Goal: Transaction & Acquisition: Purchase product/service

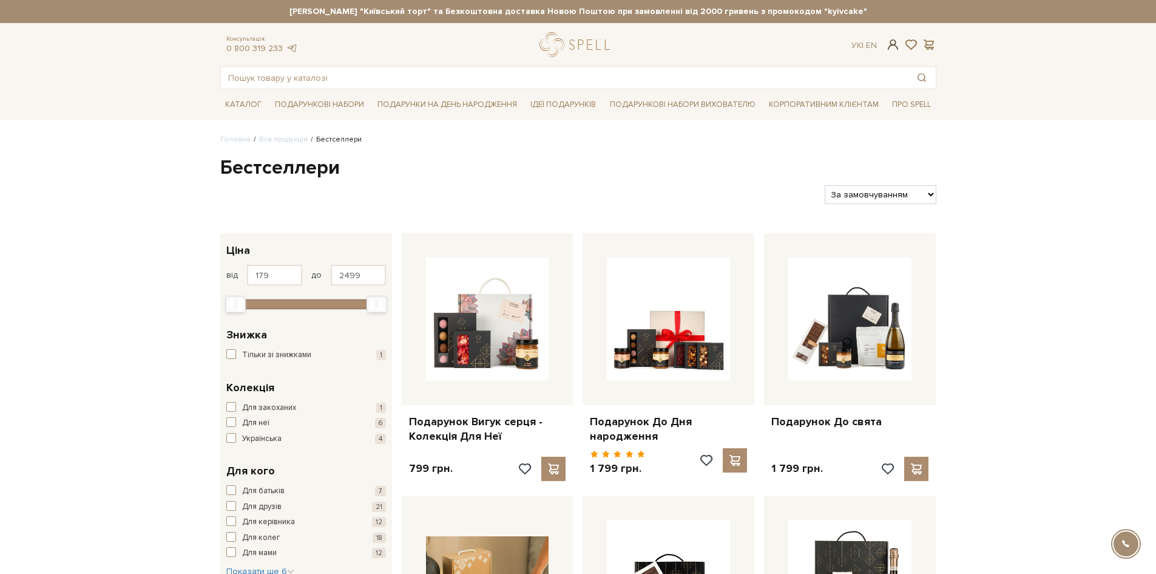
type input "[EMAIL_ADDRESS][DOMAIN_NAME]"
click at [894, 44] on span at bounding box center [893, 44] width 15 height 13
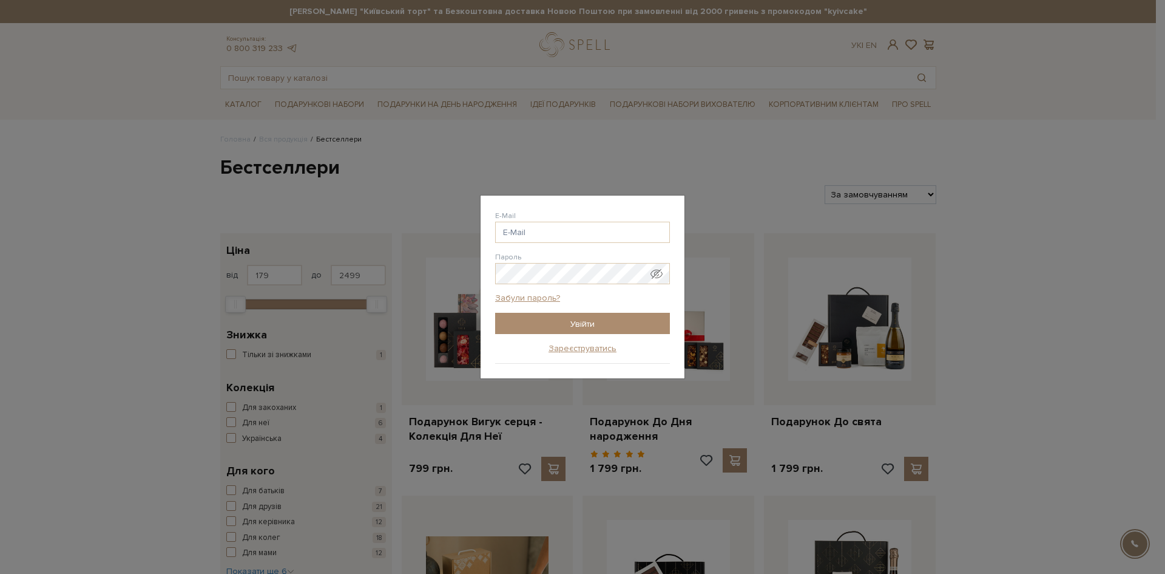
click at [557, 221] on div "E-Mail" at bounding box center [582, 226] width 175 height 33
click at [558, 223] on input "E-Mail" at bounding box center [582, 232] width 175 height 21
type input "[EMAIL_ADDRESS][DOMAIN_NAME]"
click at [626, 322] on input "Увійти" at bounding box center [582, 323] width 175 height 21
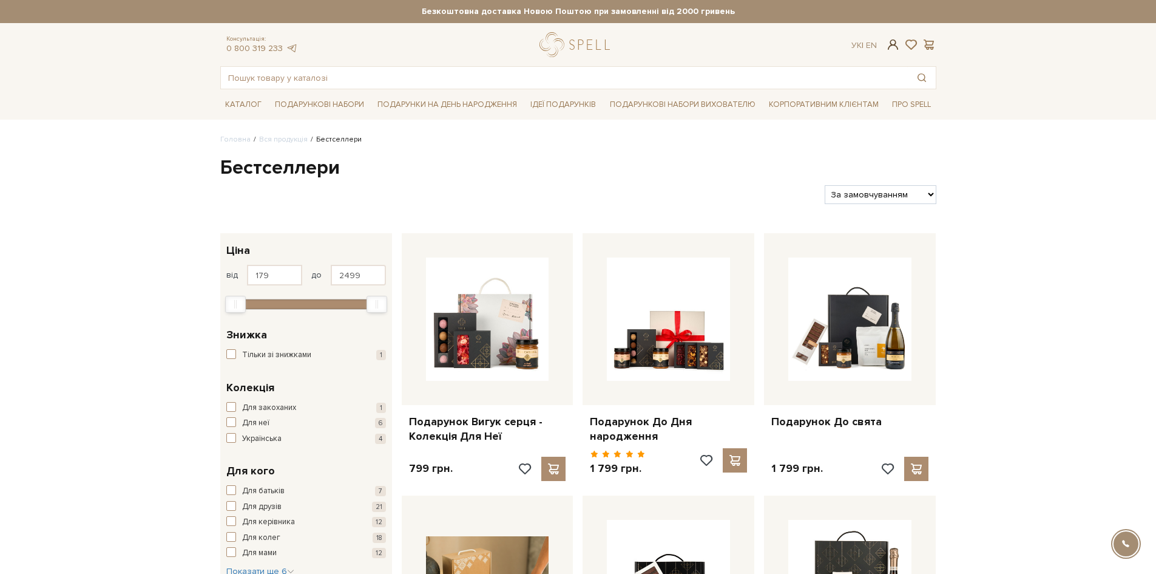
click at [890, 44] on span at bounding box center [893, 44] width 15 height 13
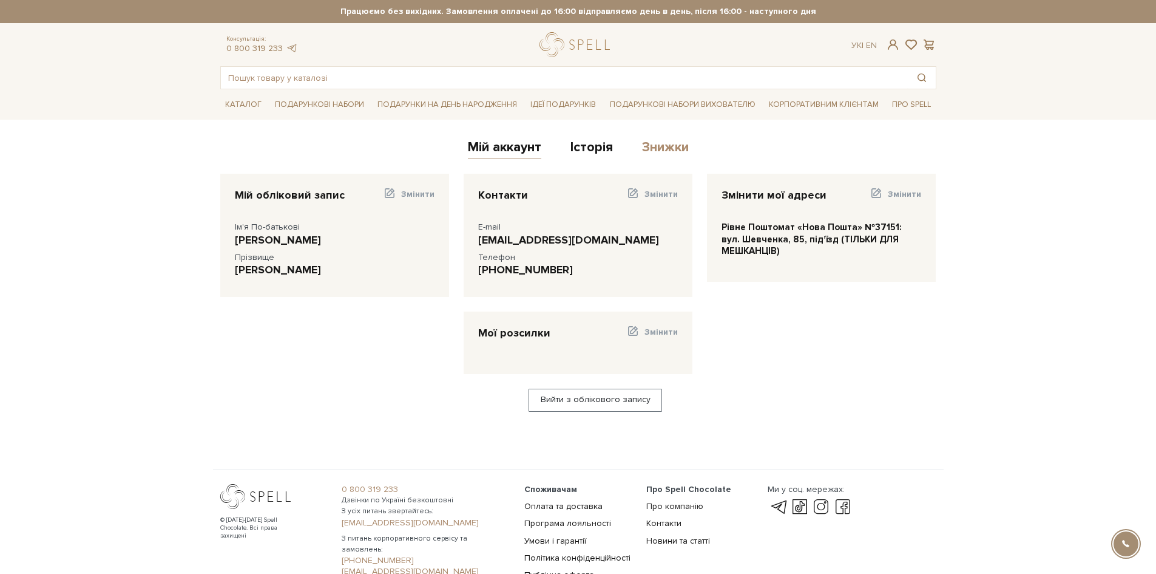
click at [663, 143] on link "Знижки" at bounding box center [665, 149] width 47 height 20
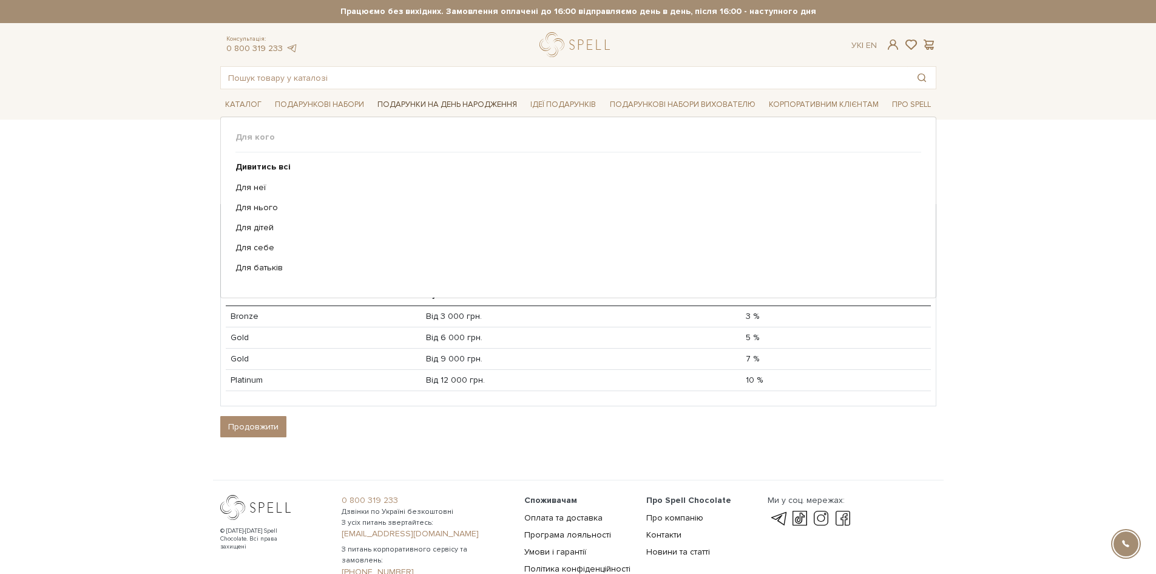
click at [392, 100] on link "Подарунки на День народження" at bounding box center [447, 104] width 149 height 19
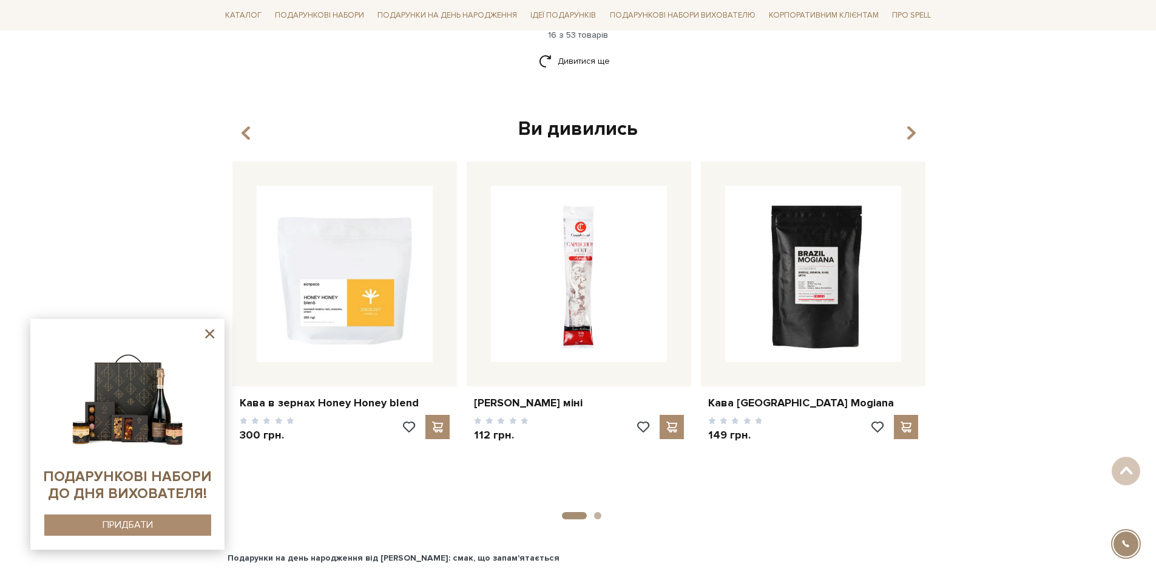
scroll to position [1882, 0]
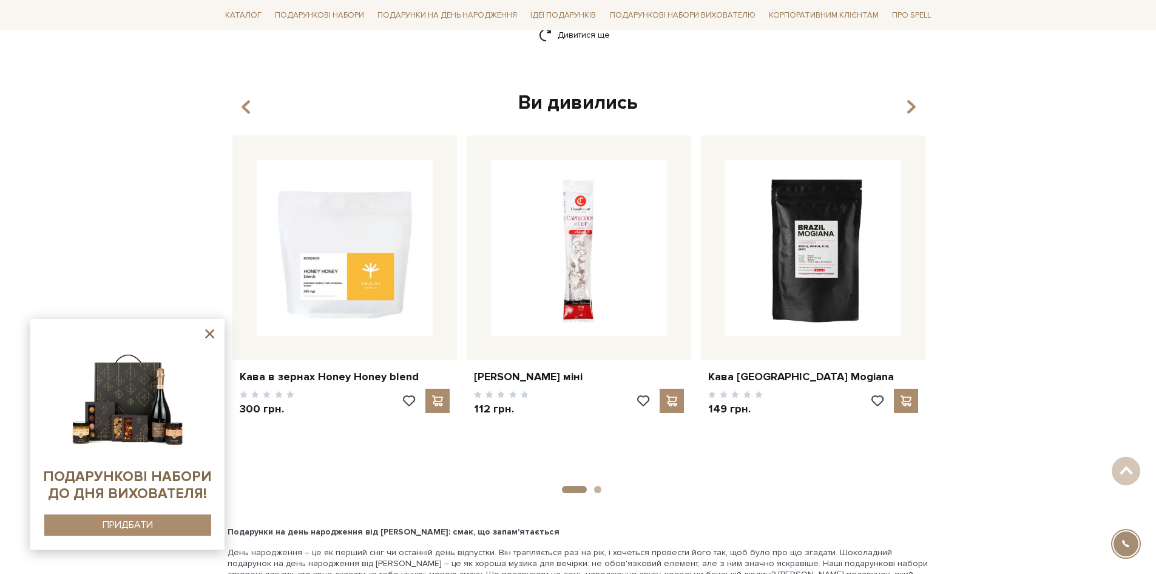
click at [900, 95] on div "Ви дивились" at bounding box center [579, 102] width 702 height 25
click at [910, 97] on icon "button" at bounding box center [911, 107] width 10 height 21
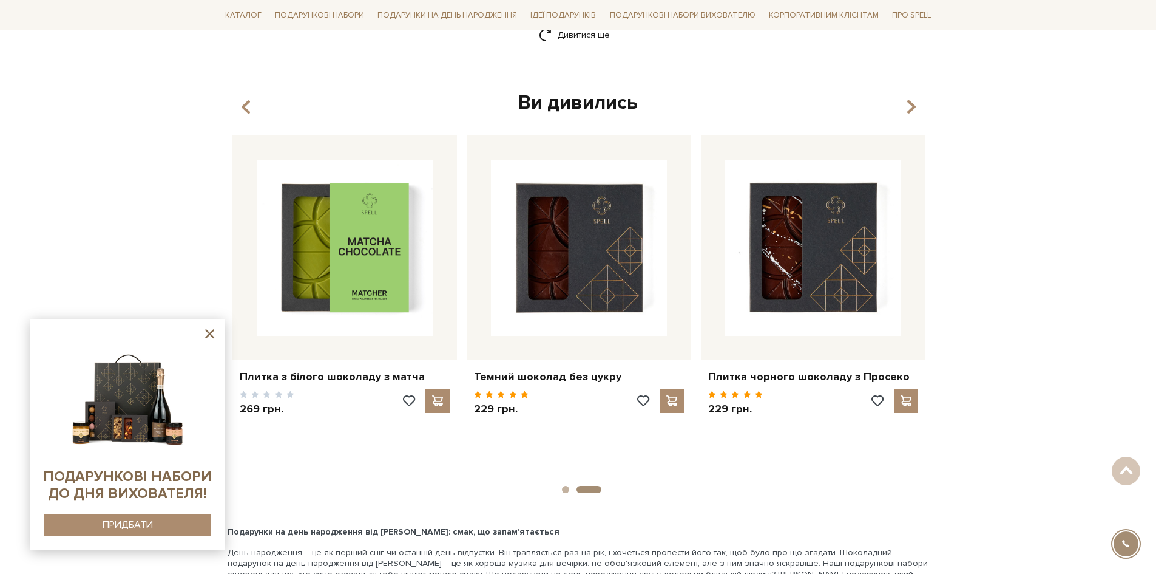
click at [203, 339] on icon at bounding box center [209, 333] width 15 height 15
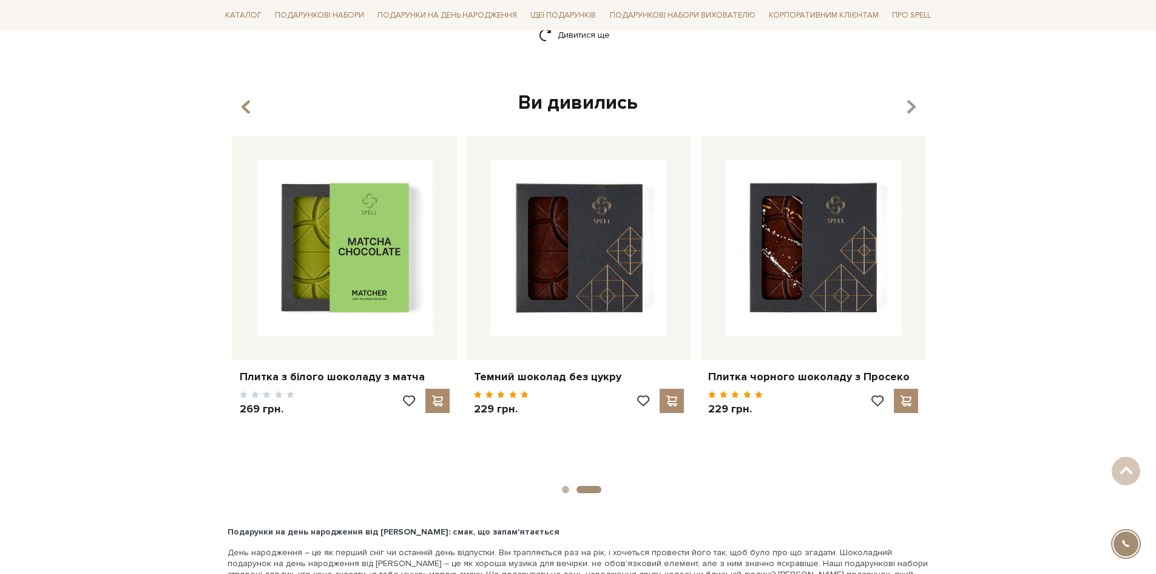
click at [914, 97] on icon "button" at bounding box center [911, 107] width 10 height 21
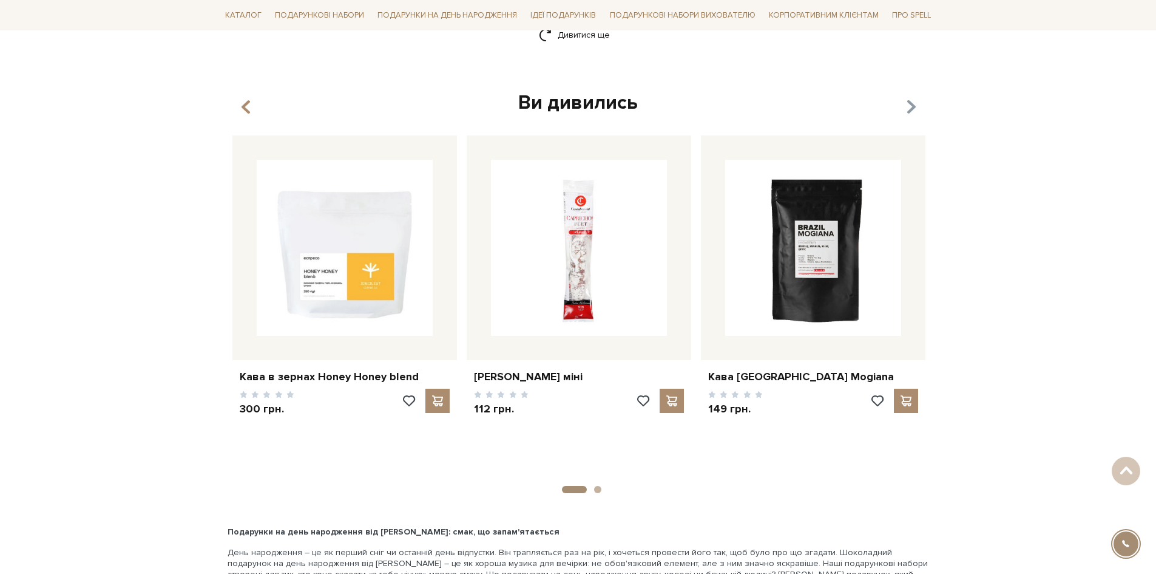
click at [914, 97] on icon "button" at bounding box center [911, 107] width 10 height 21
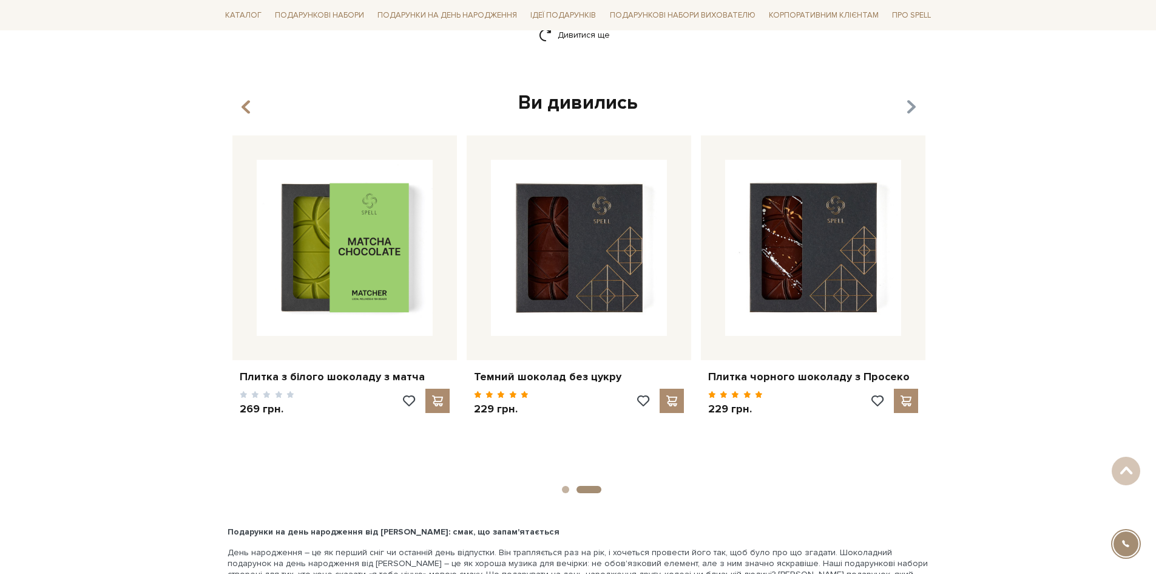
click at [914, 97] on icon "button" at bounding box center [911, 107] width 10 height 21
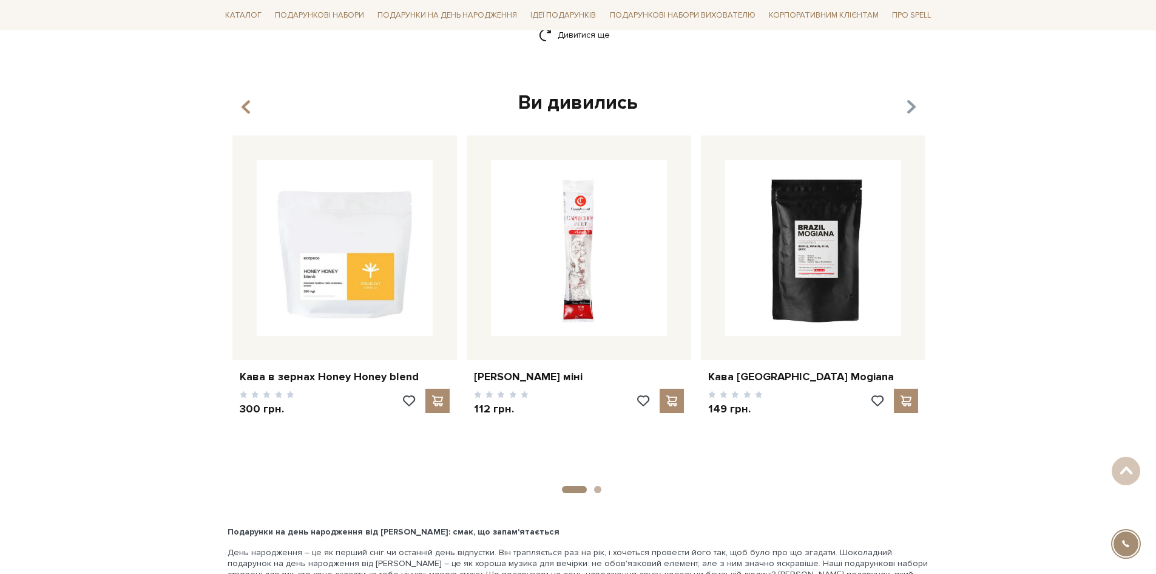
click at [914, 97] on icon "button" at bounding box center [911, 107] width 10 height 21
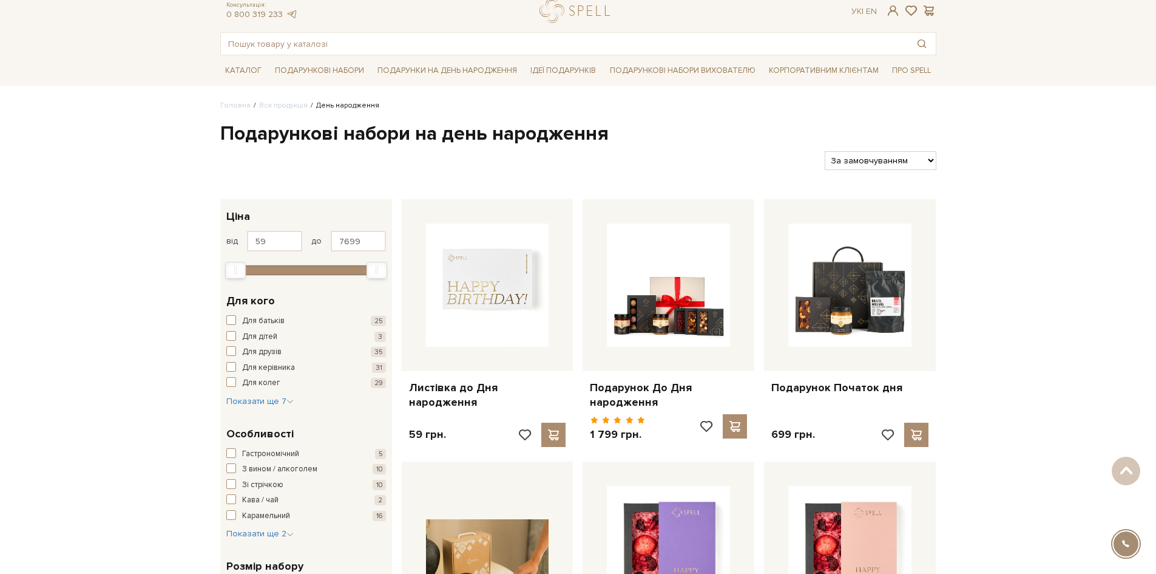
scroll to position [0, 0]
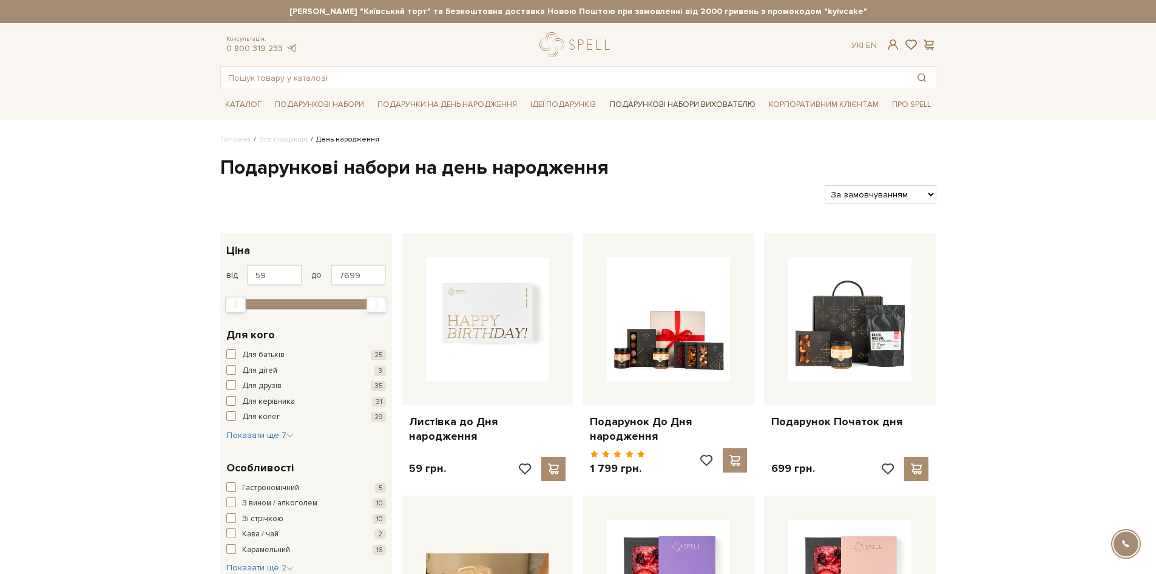
click at [688, 105] on link "Подарункові набори вихователю" at bounding box center [682, 104] width 155 height 21
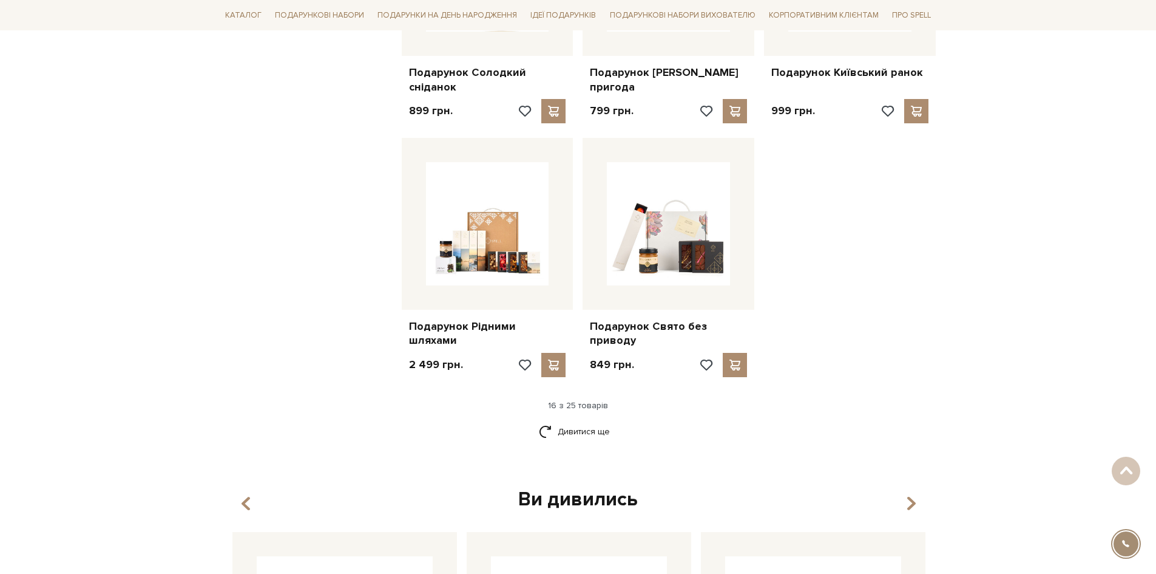
scroll to position [1396, 0]
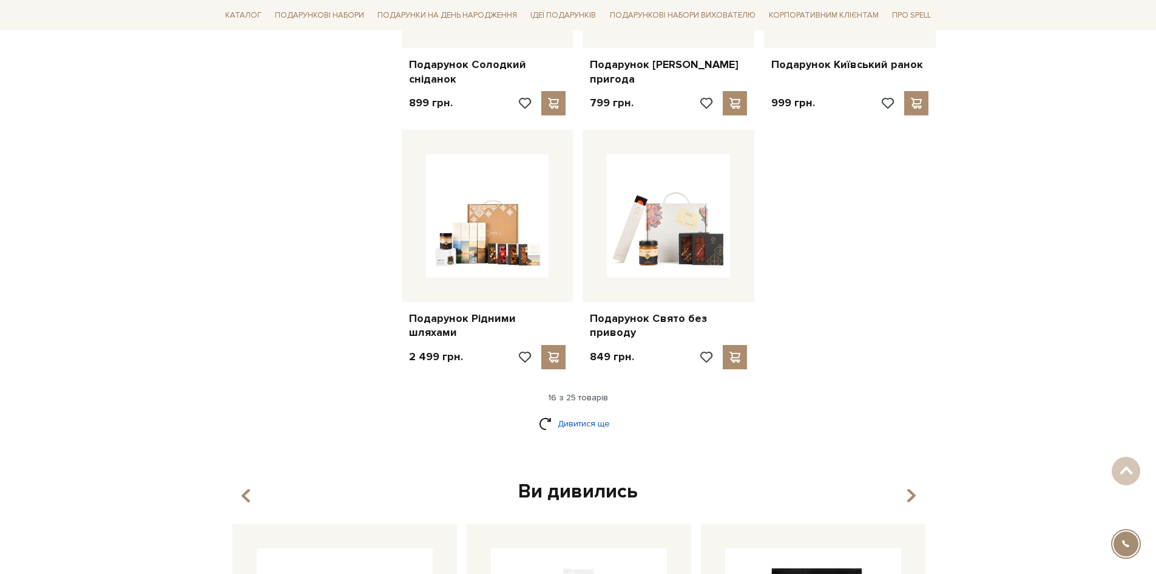
click at [575, 413] on link "Дивитися ще" at bounding box center [578, 423] width 79 height 21
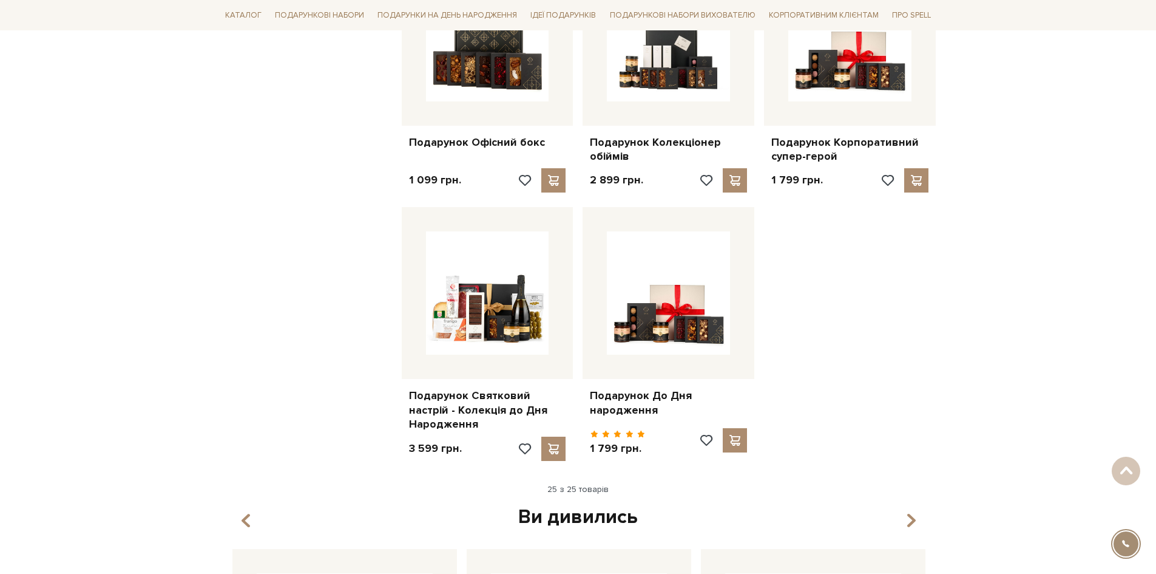
scroll to position [2125, 0]
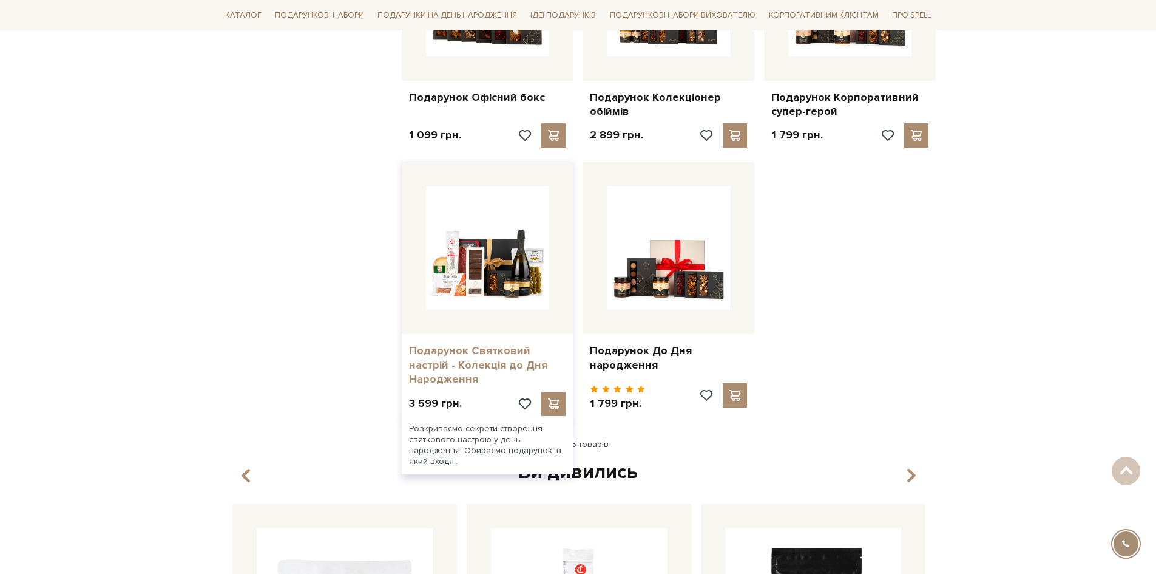
click at [463, 350] on link "Подарунок Святковий настрій - Колекція до Дня Народження" at bounding box center [487, 365] width 157 height 42
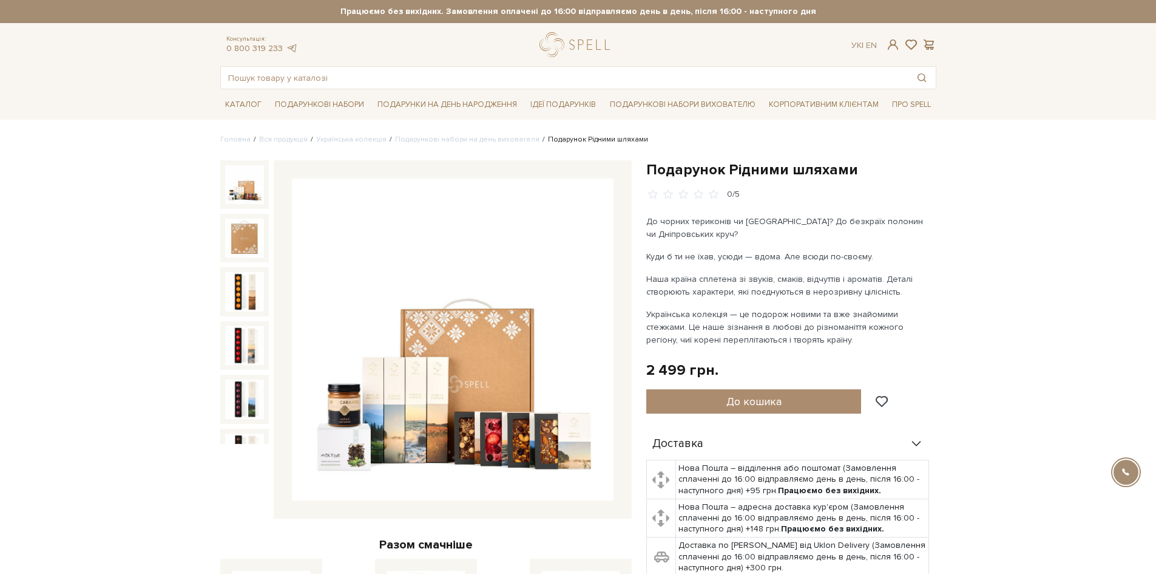
click at [323, 443] on img at bounding box center [453, 339] width 322 height 322
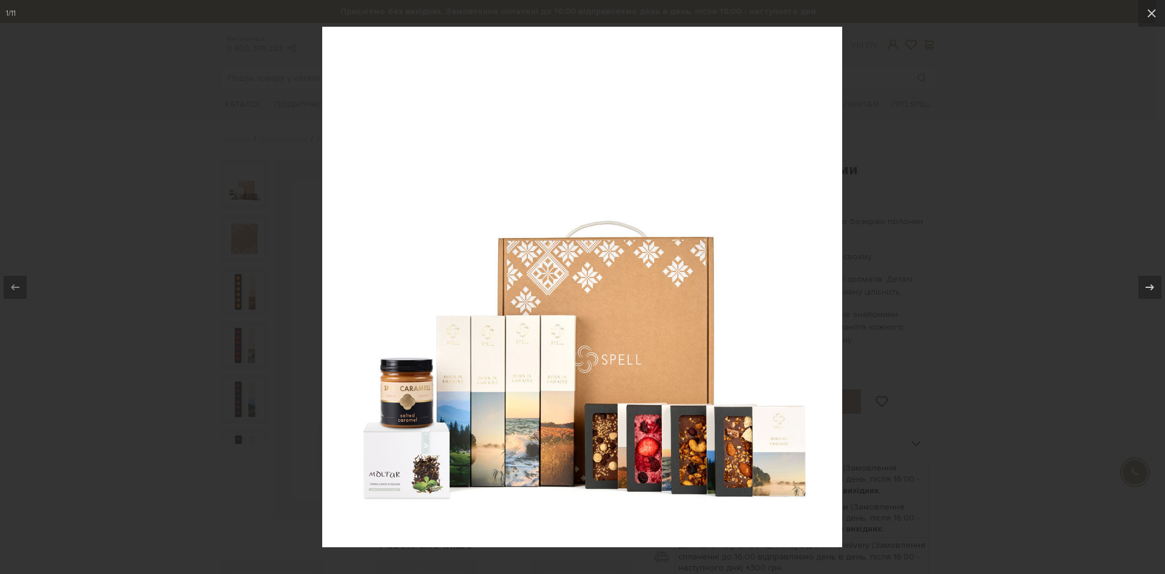
click at [413, 469] on img at bounding box center [582, 287] width 520 height 520
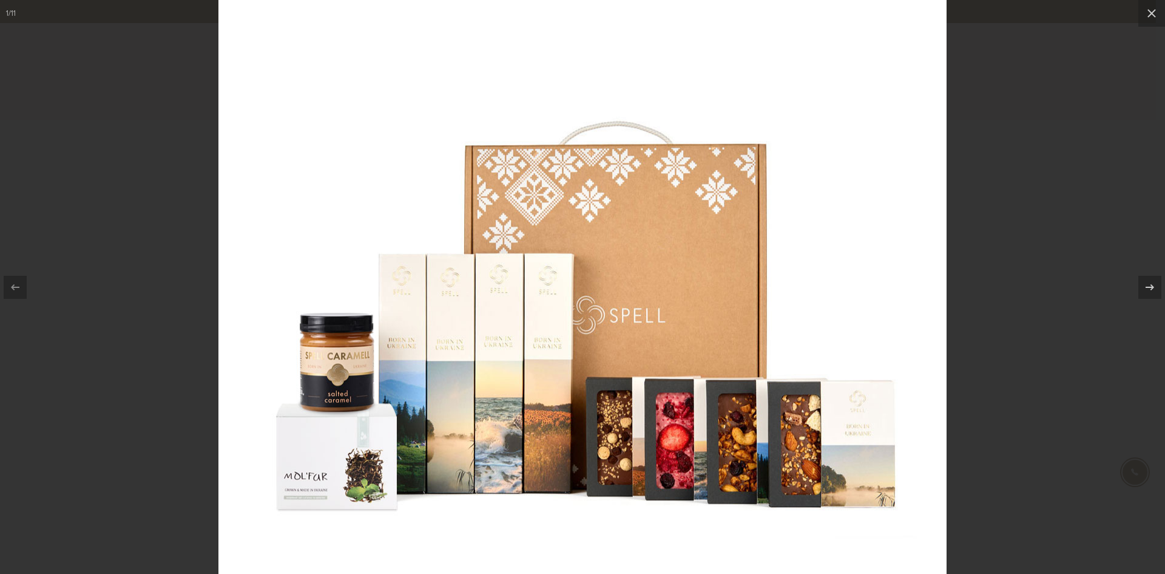
click at [341, 431] on img at bounding box center [583, 213] width 728 height 728
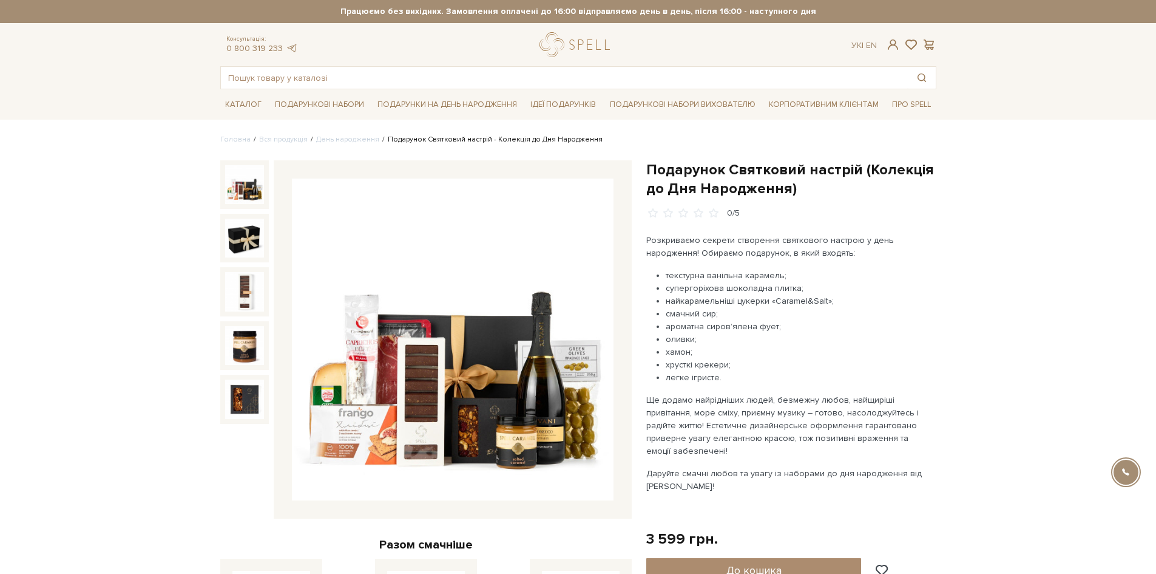
click at [366, 411] on img at bounding box center [453, 339] width 322 height 322
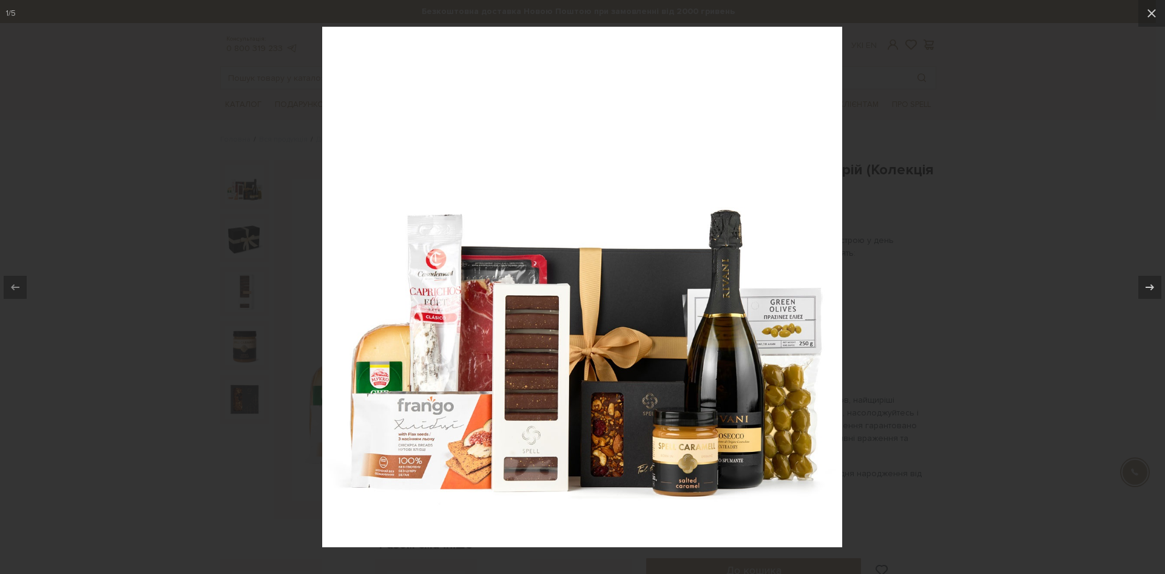
click at [395, 430] on img at bounding box center [582, 287] width 520 height 520
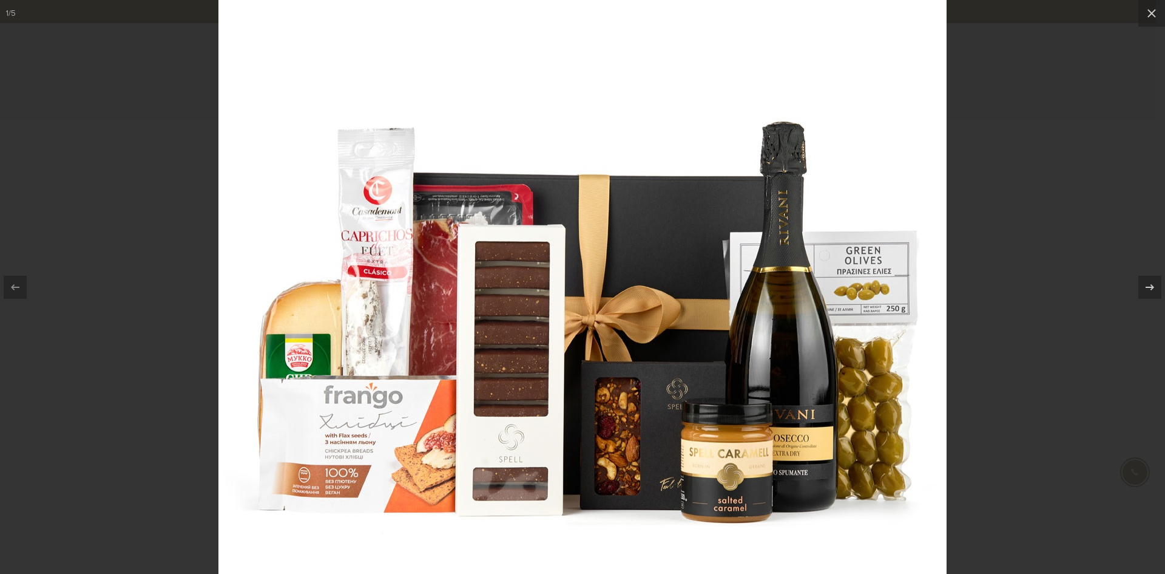
click at [652, 359] on img at bounding box center [583, 229] width 728 height 728
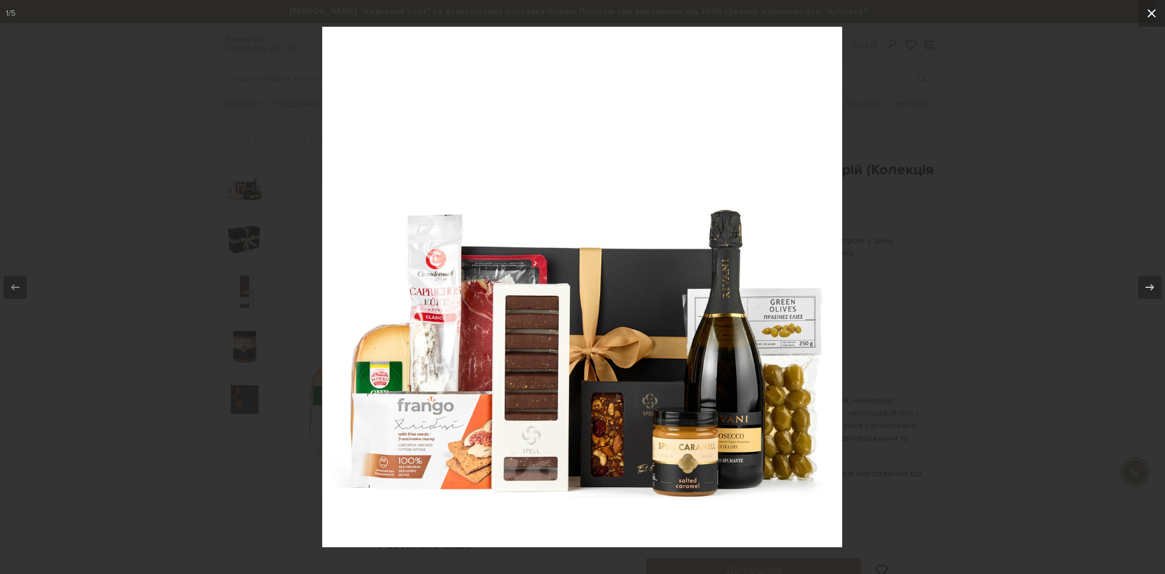
click at [1156, 22] on button at bounding box center [1152, 13] width 27 height 27
